Goal: Navigation & Orientation: Find specific page/section

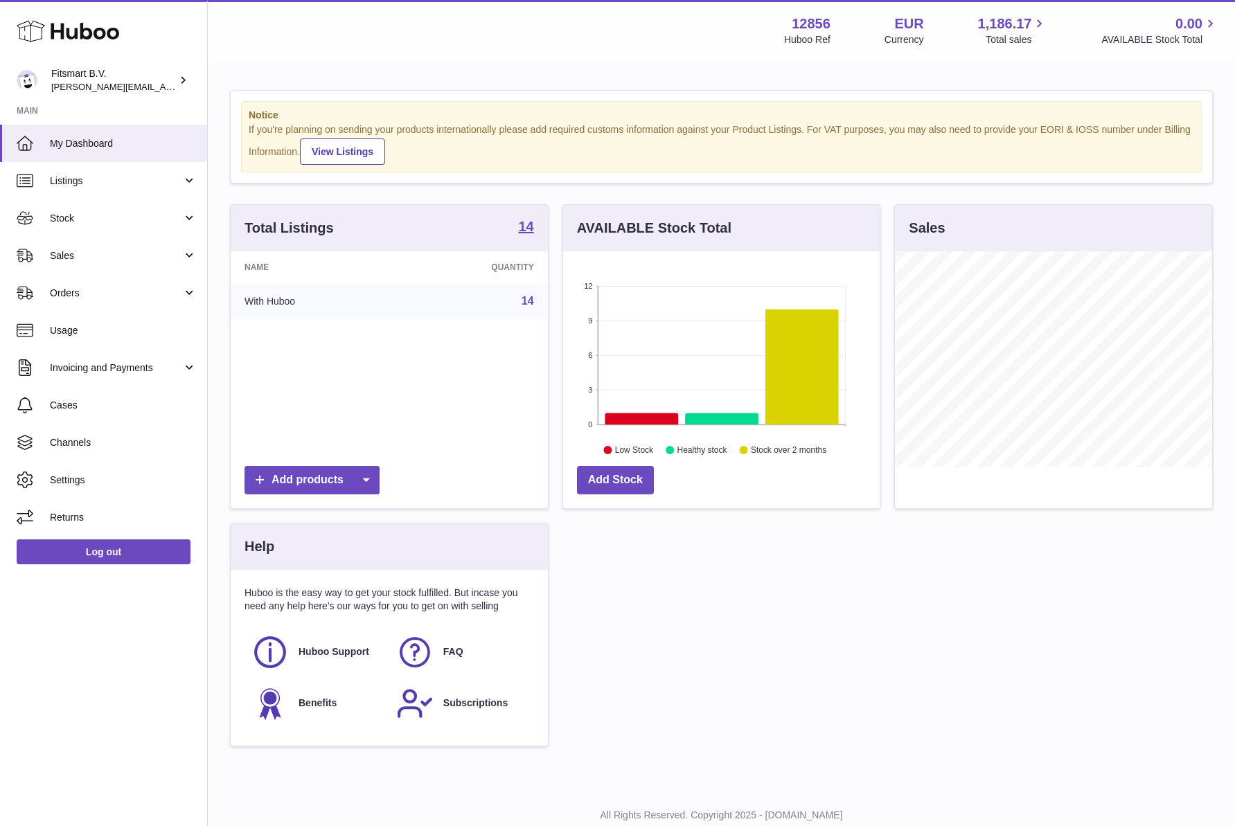
scroll to position [216, 316]
click at [65, 244] on link "Sales" at bounding box center [103, 255] width 207 height 37
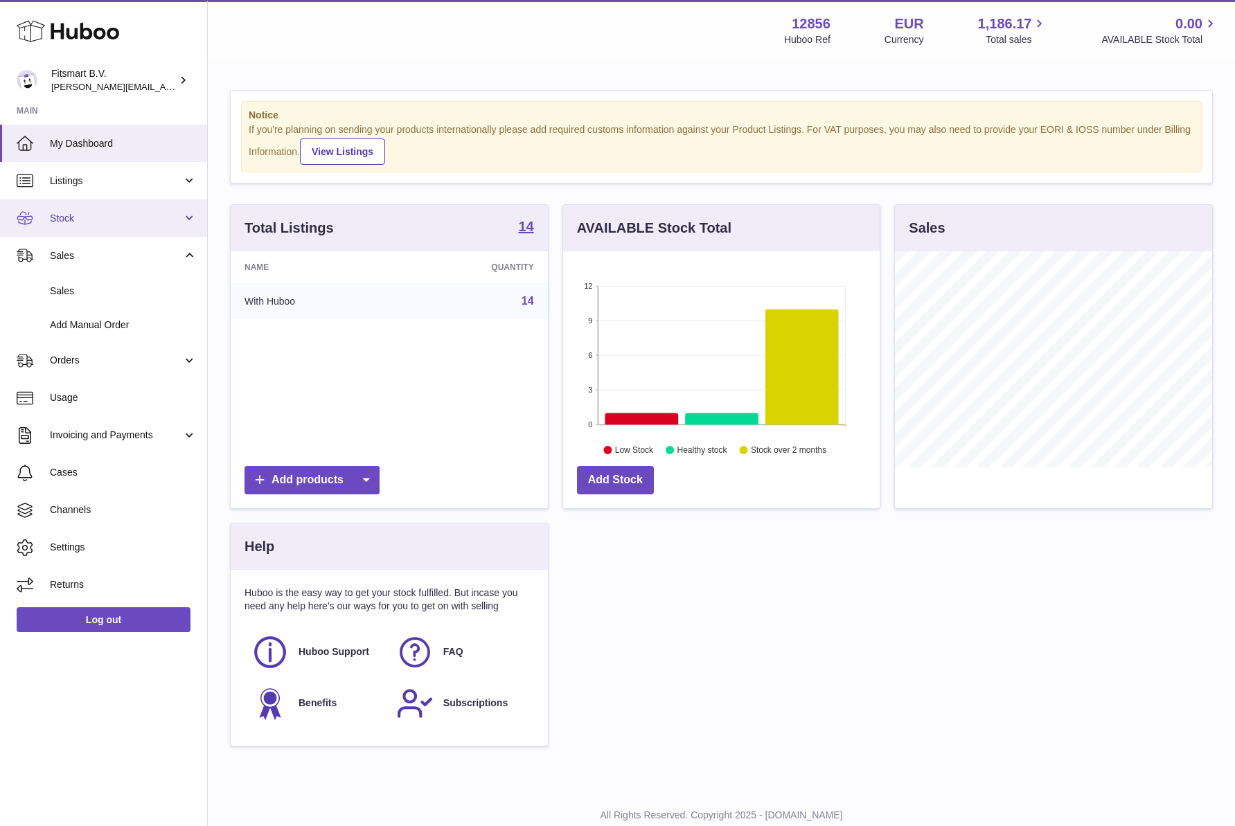
click at [62, 220] on span "Stock" at bounding box center [116, 218] width 132 height 13
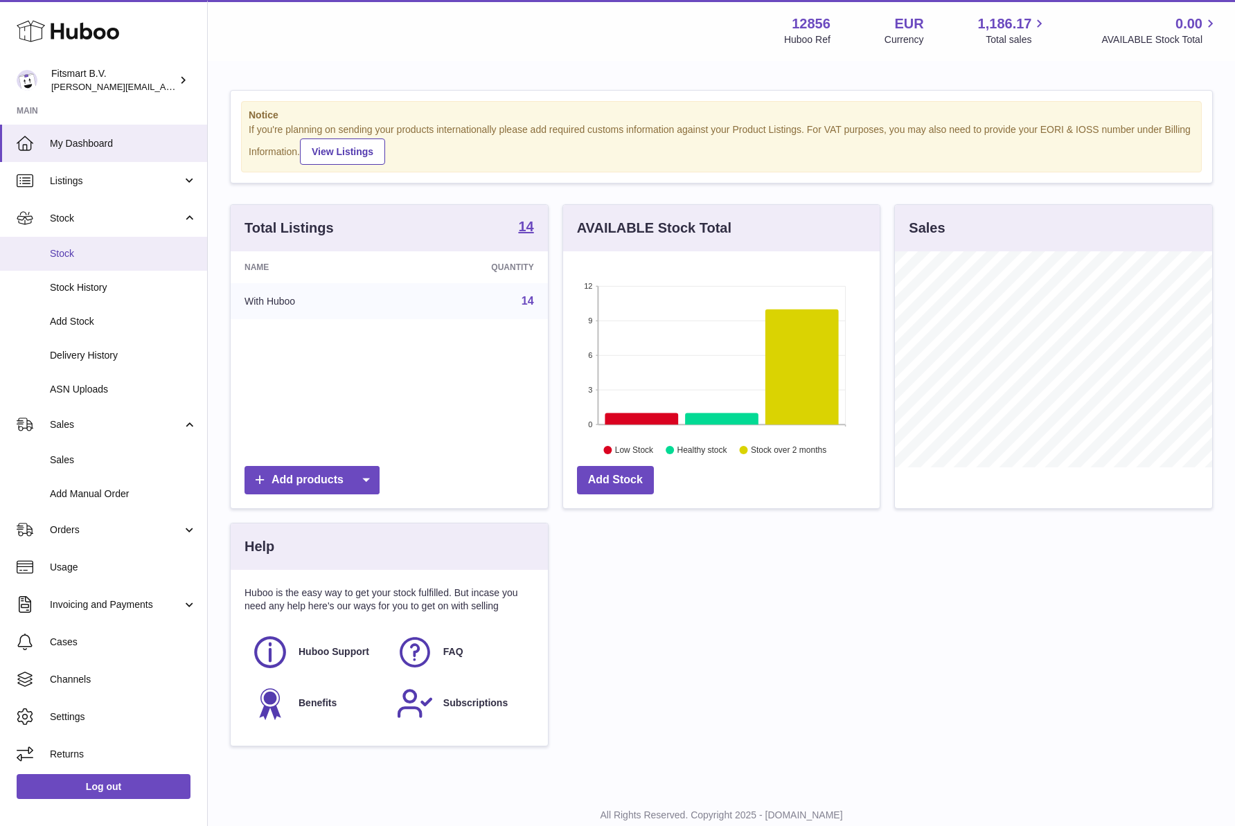
click at [73, 249] on span "Stock" at bounding box center [123, 253] width 147 height 13
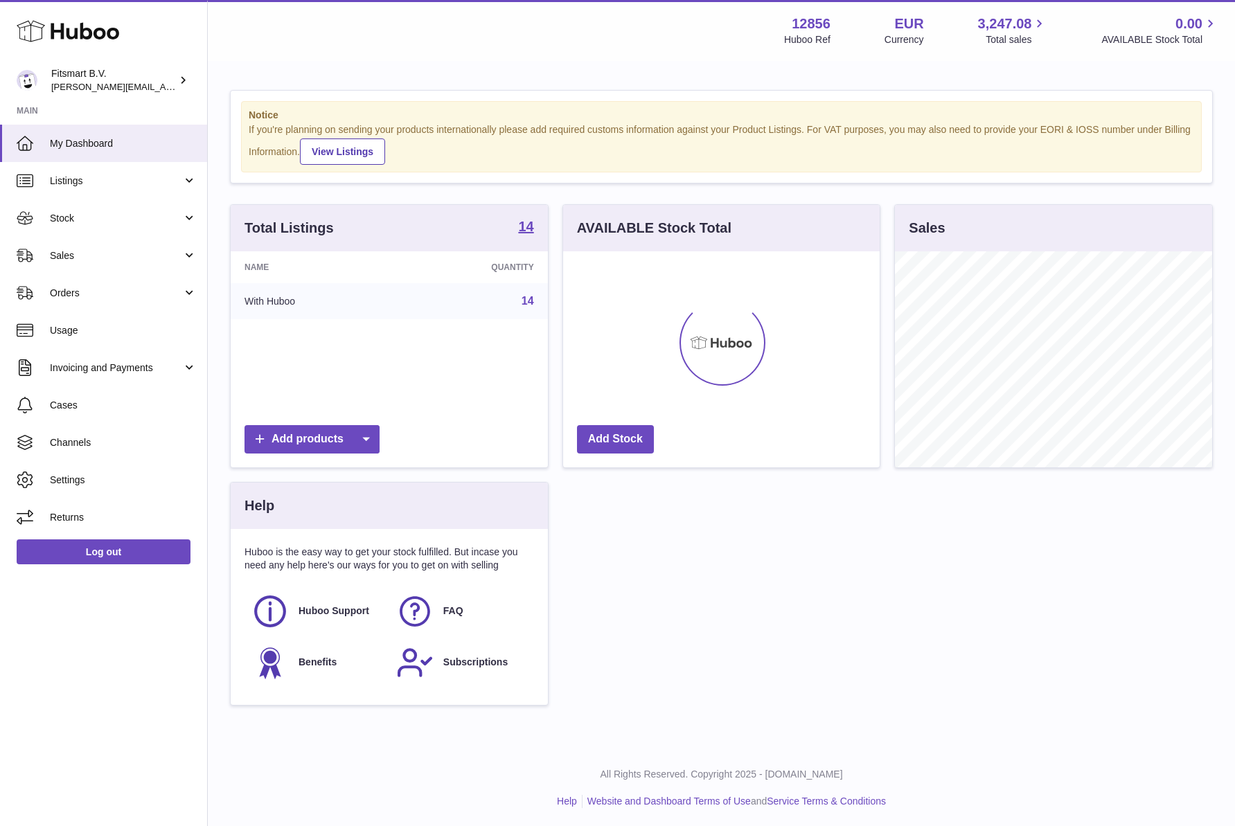
scroll to position [216, 316]
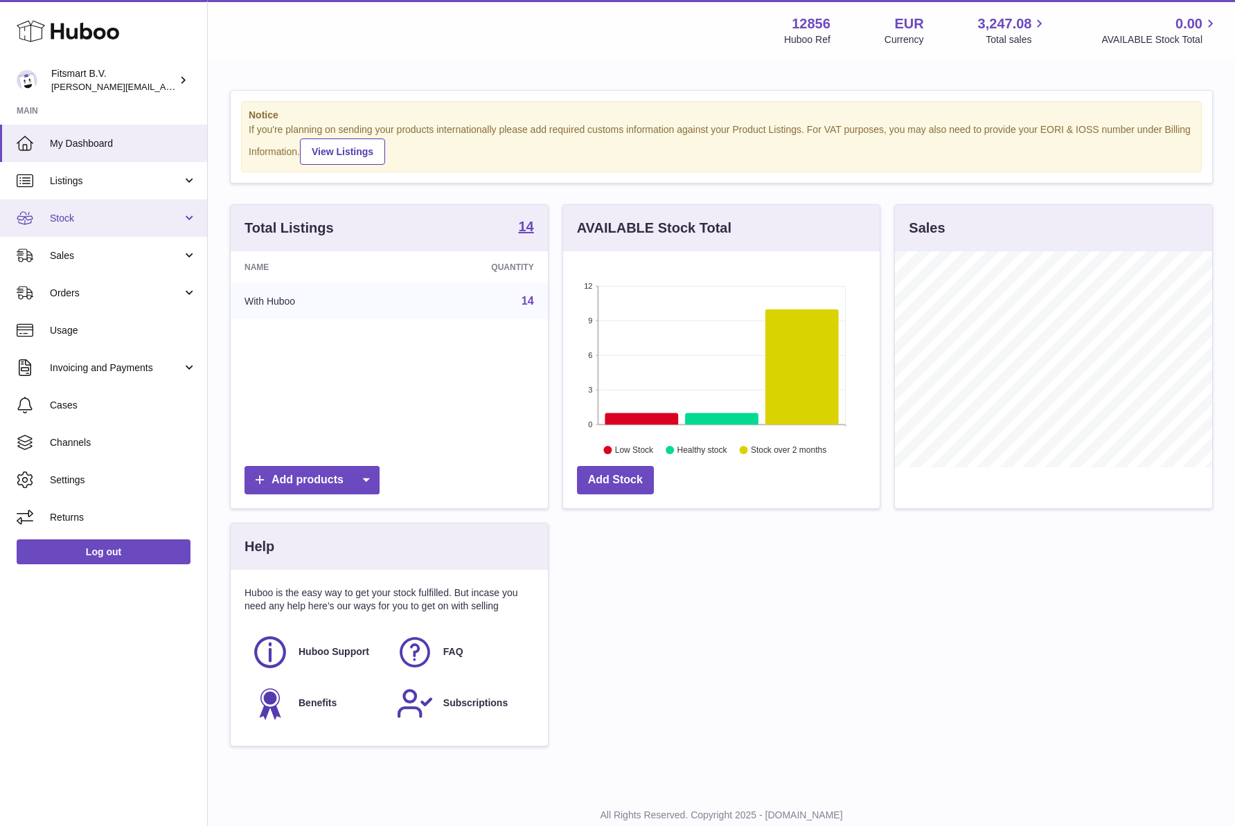
click at [71, 222] on span "Stock" at bounding box center [116, 218] width 132 height 13
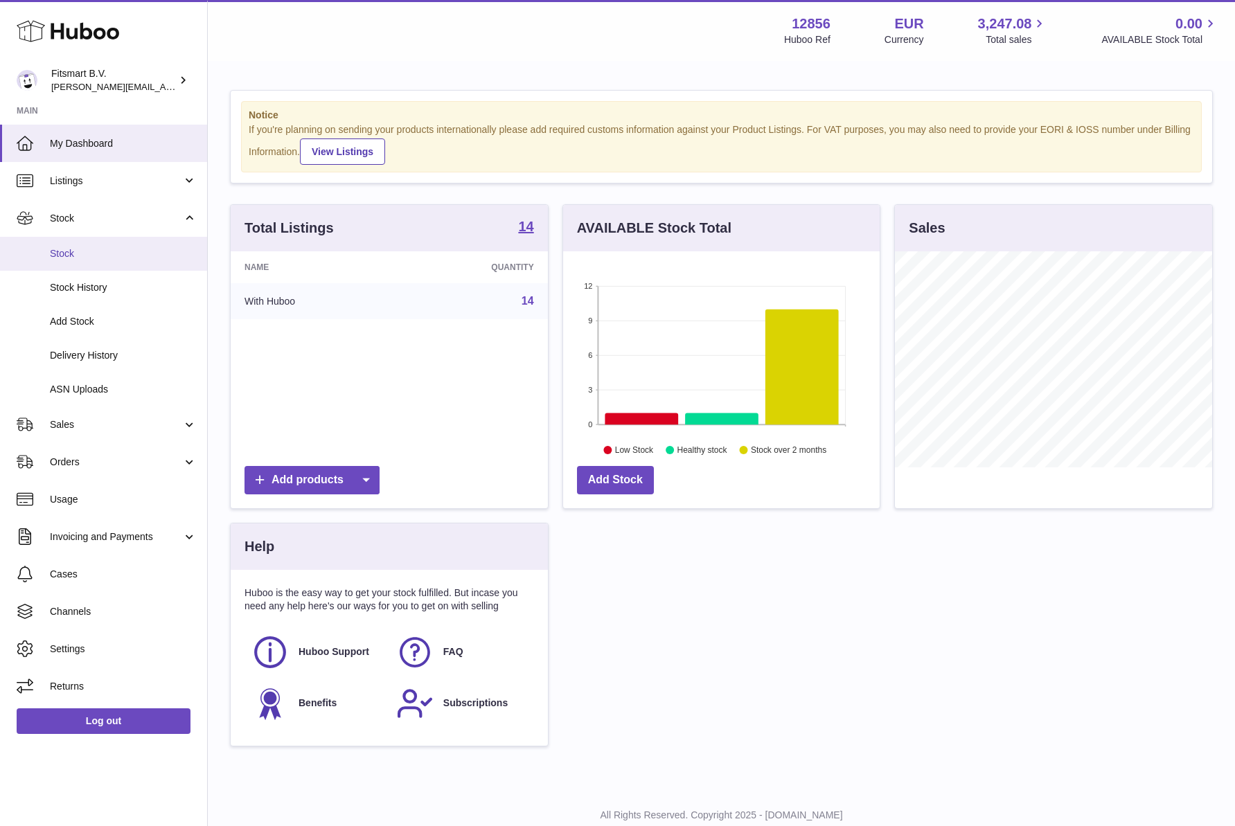
click at [76, 257] on span "Stock" at bounding box center [123, 253] width 147 height 13
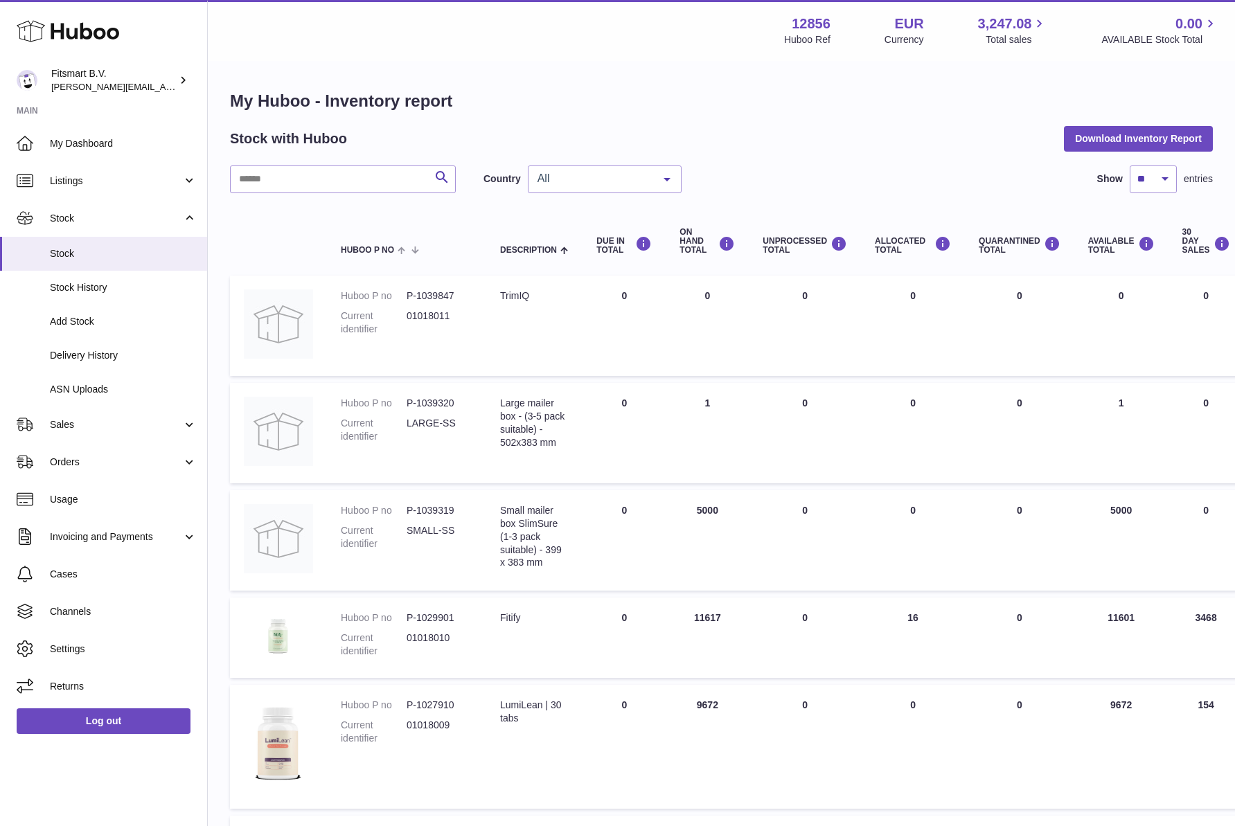
scroll to position [657, 0]
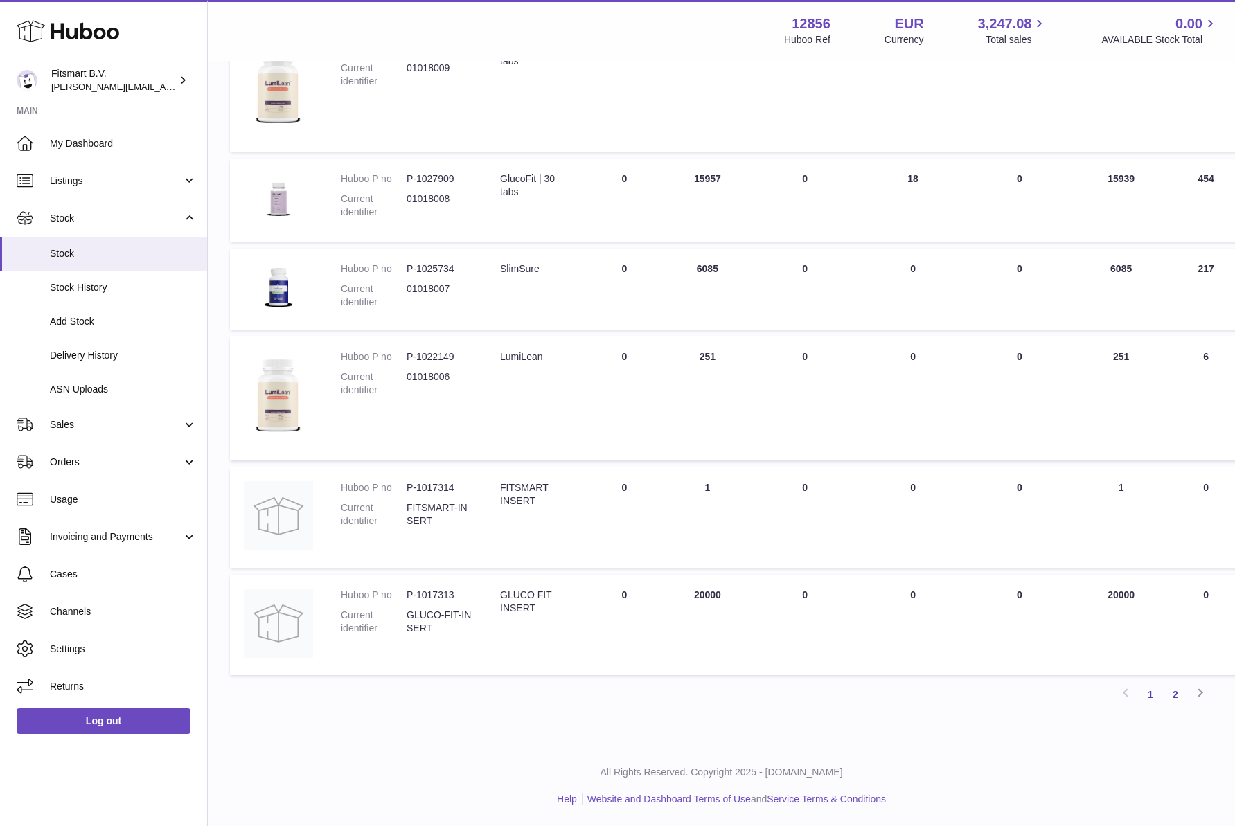
click at [1176, 699] on link "2" at bounding box center [1175, 694] width 25 height 25
